Goal: Transaction & Acquisition: Purchase product/service

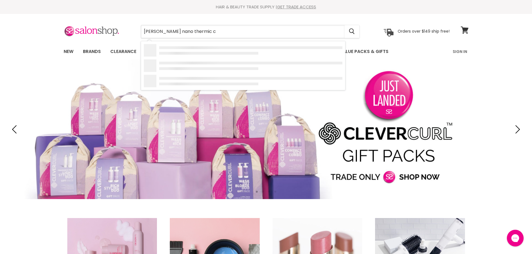
type input "olivia garden nano thermic"
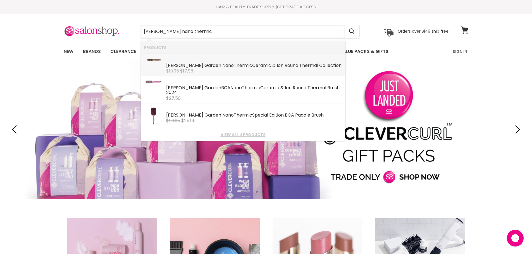
click at [266, 68] on div "Olivia Garden Nano Thermic Ceramic & Ion Round Thermal Collection" at bounding box center [254, 66] width 176 height 6
